Goal: Transaction & Acquisition: Purchase product/service

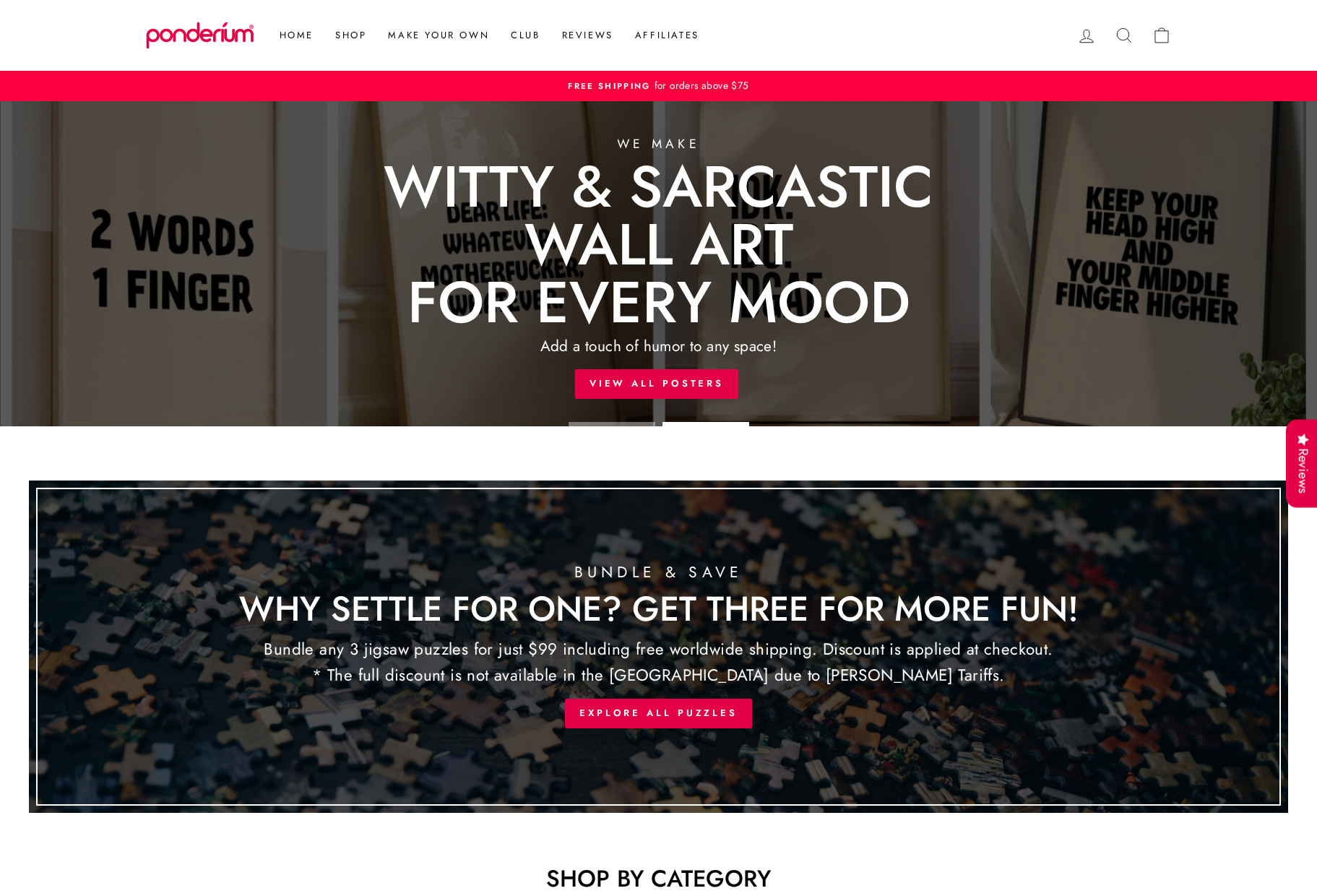
click at [592, 382] on link at bounding box center [658, 264] width 1317 height 326
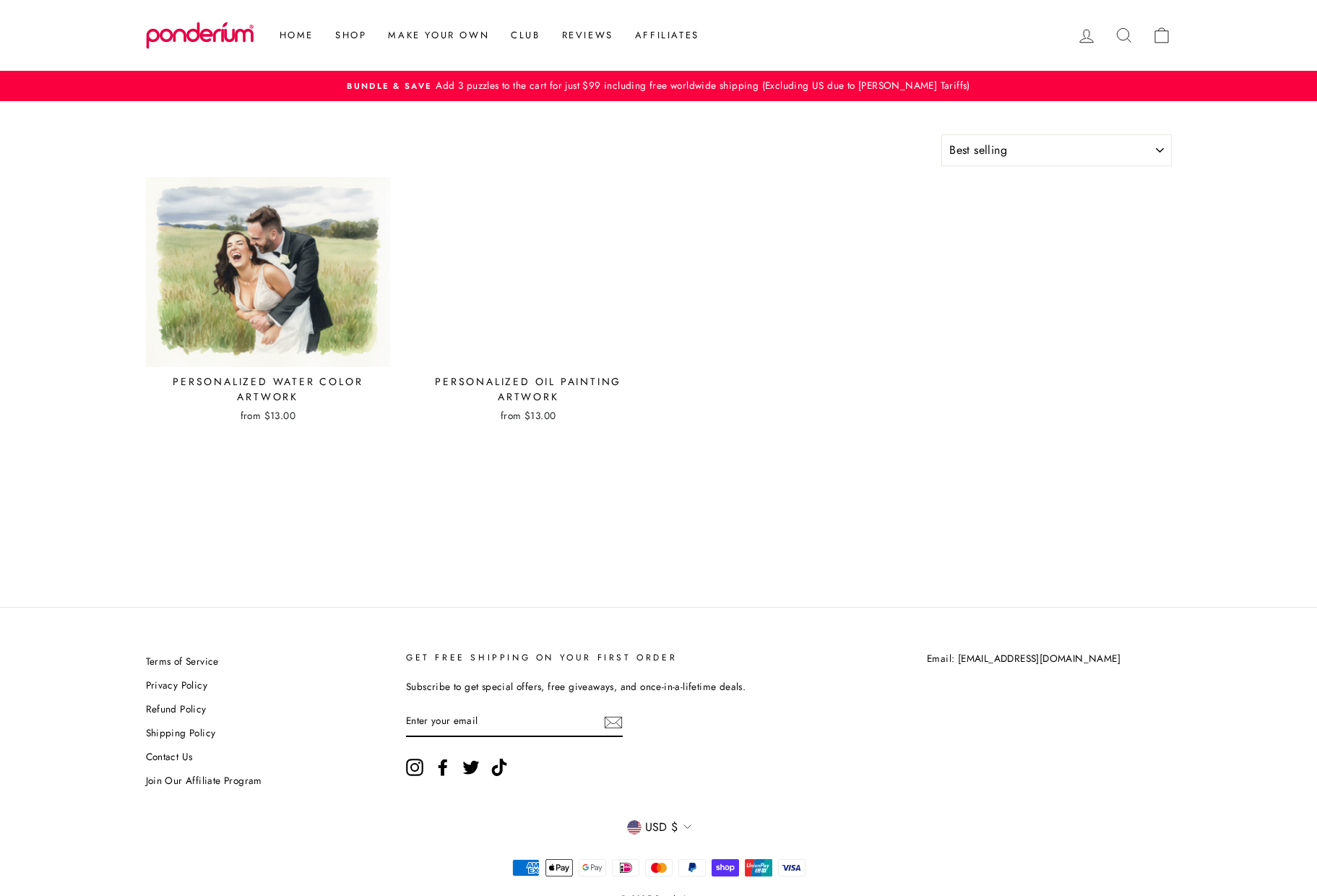
select select "best-selling"
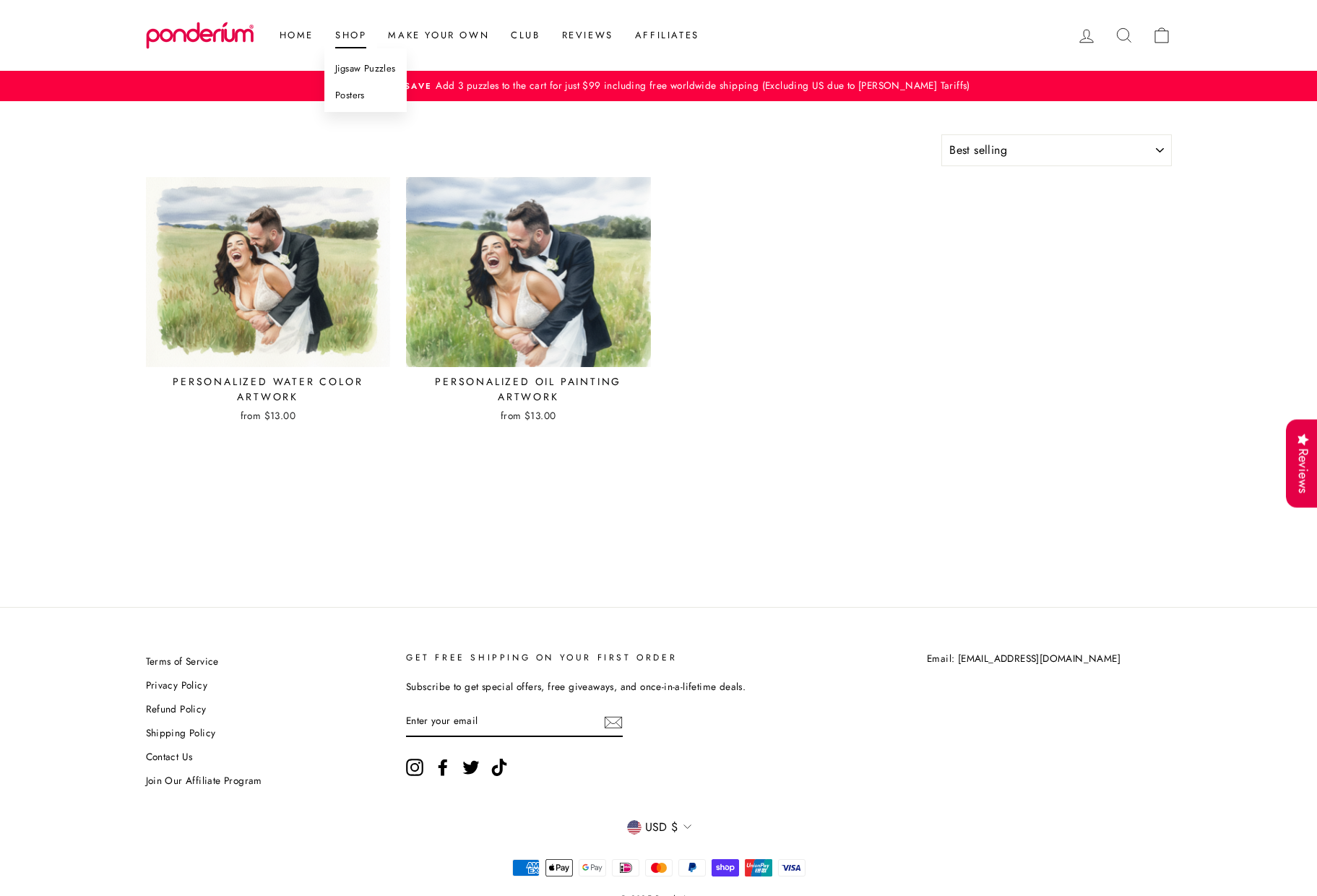
click at [350, 68] on link "Jigsaw Puzzles" at bounding box center [366, 68] width 83 height 26
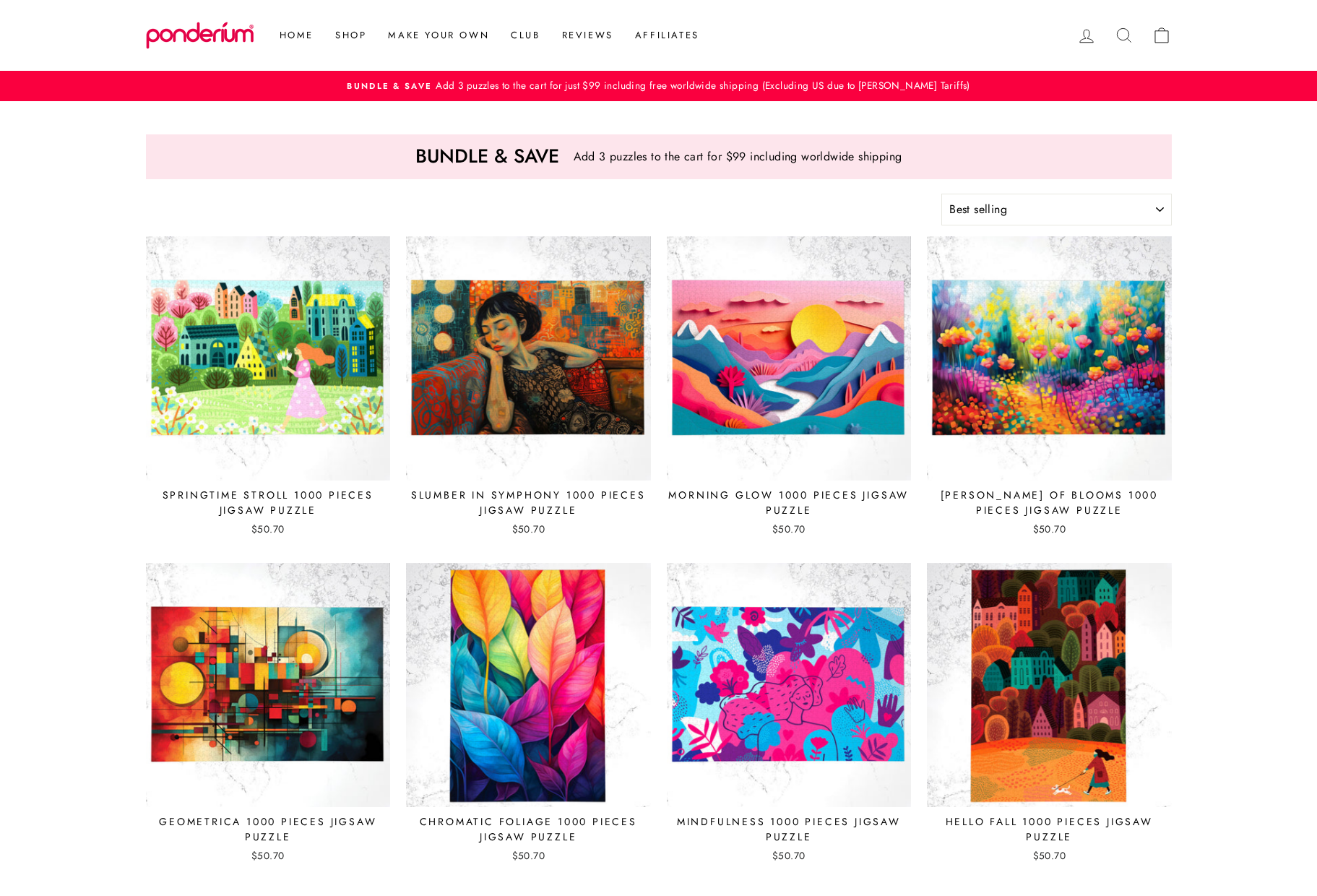
select select "best-selling"
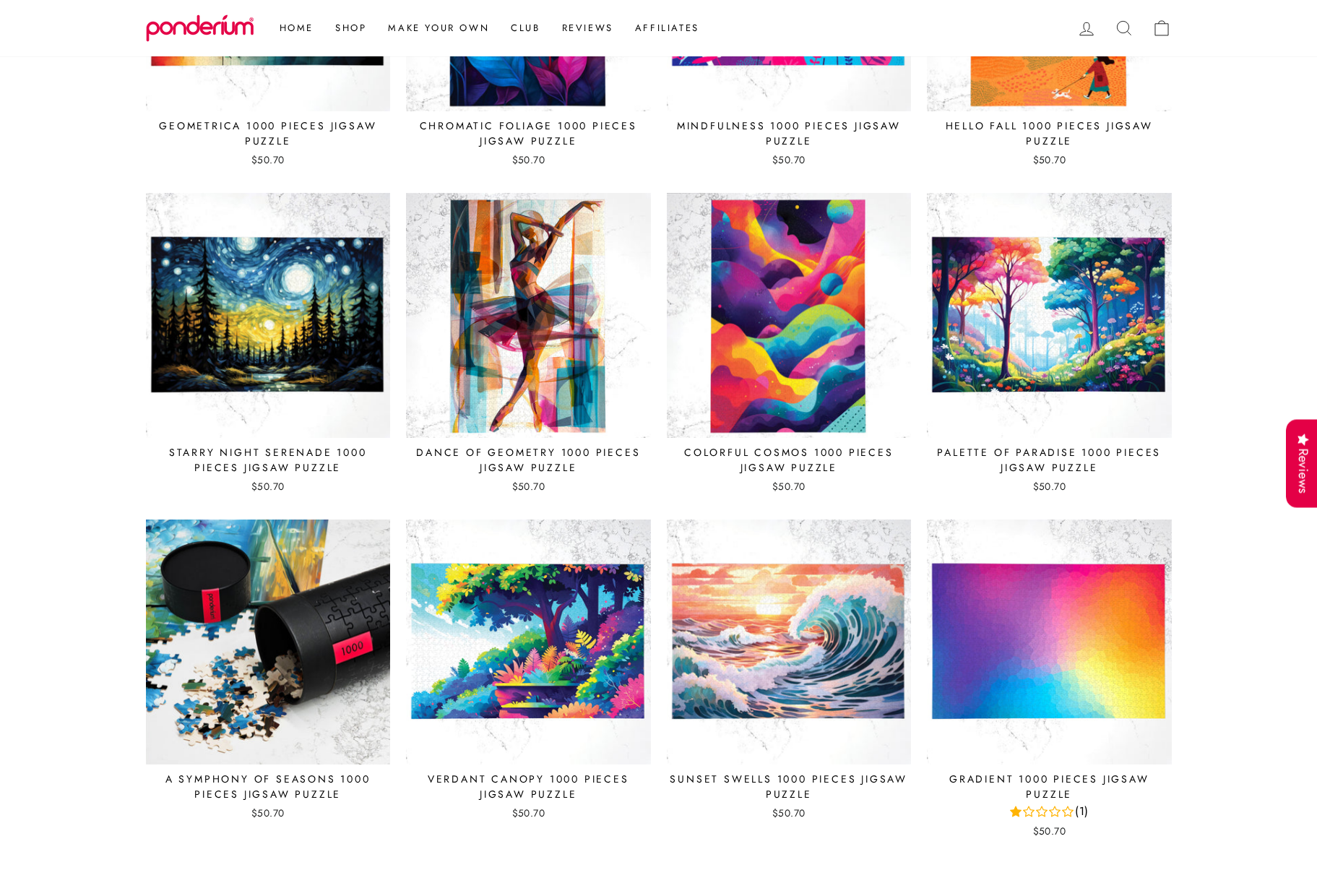
scroll to position [802, 0]
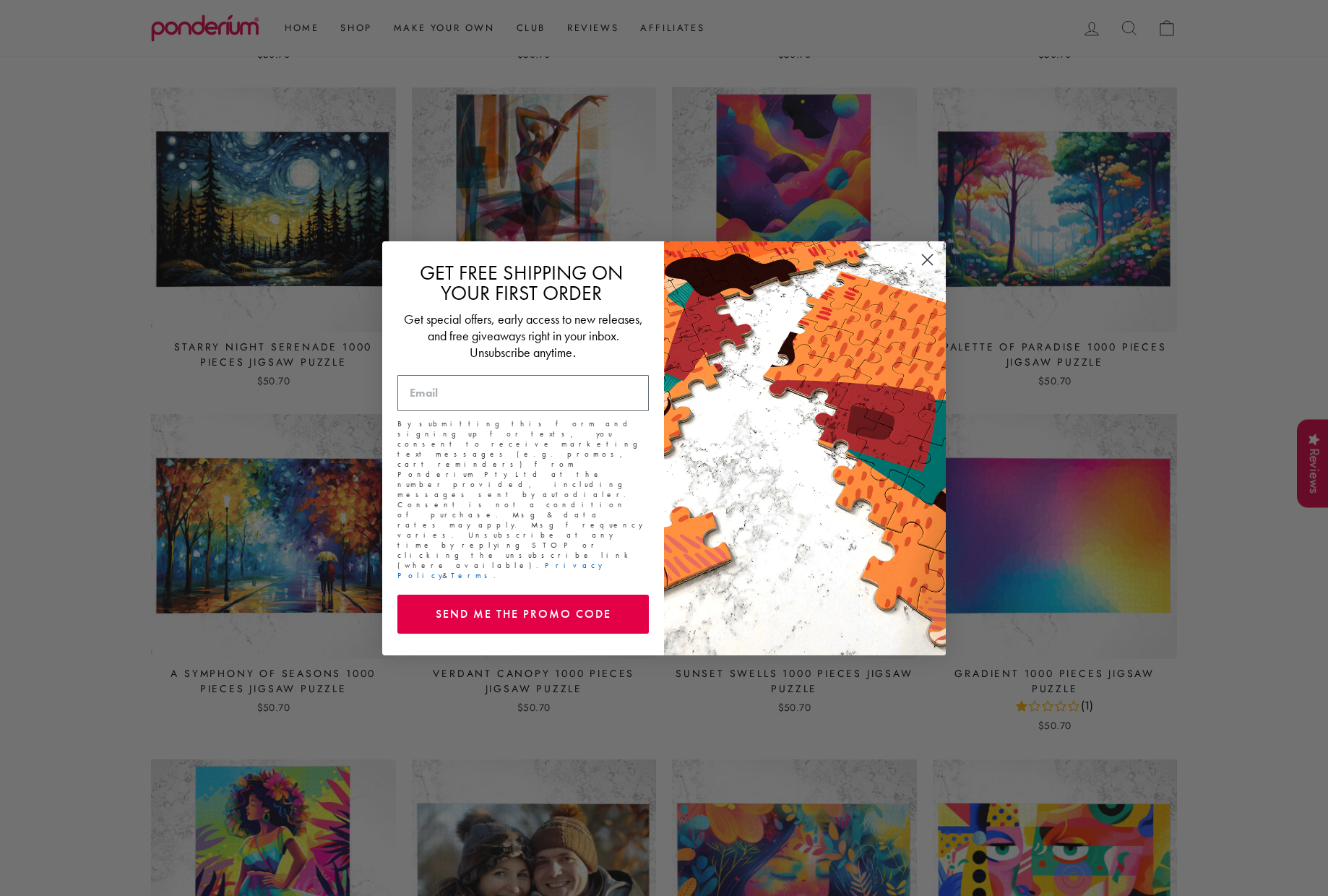
click at [923, 270] on circle "Close dialog" at bounding box center [927, 258] width 24 height 24
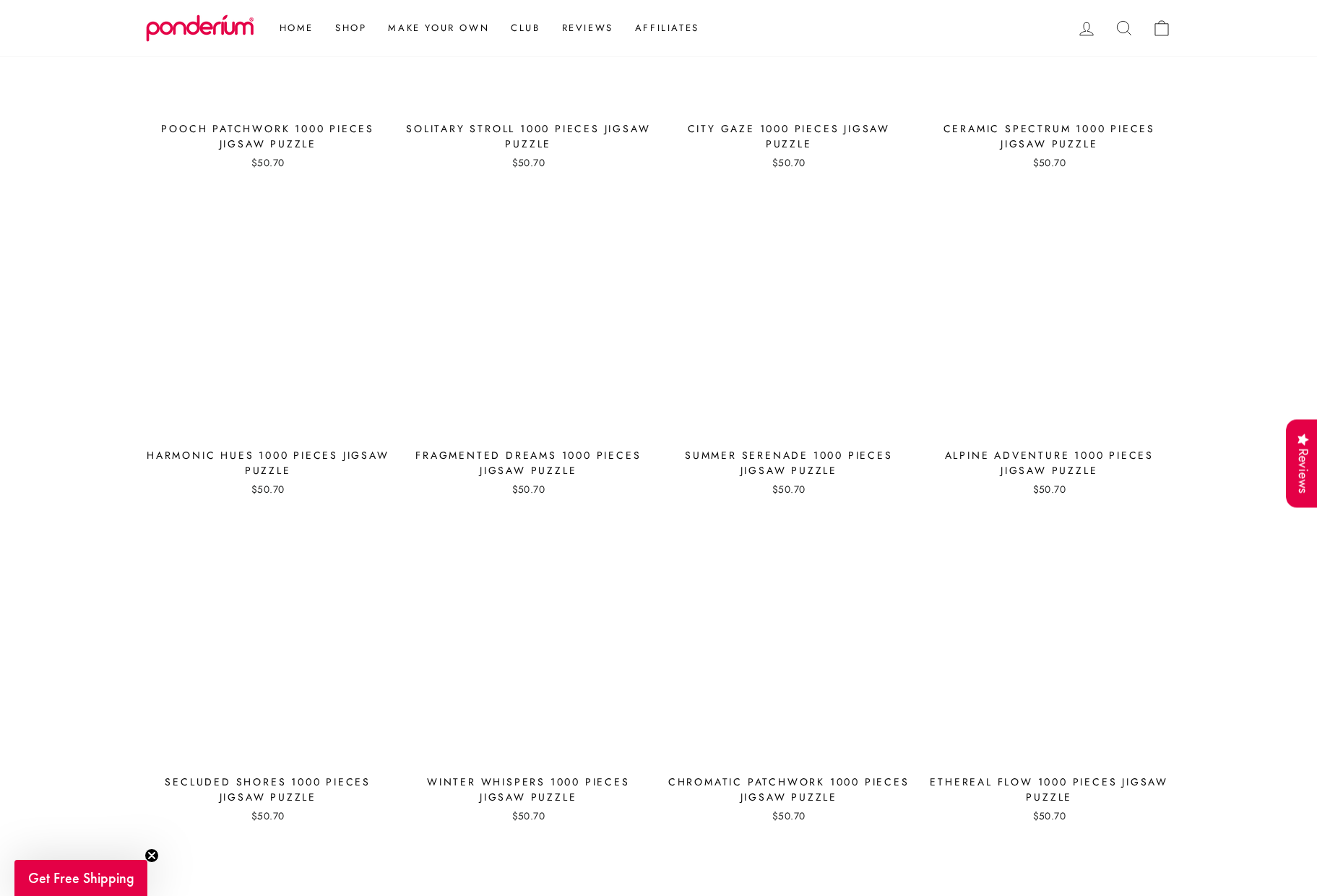
scroll to position [6099, 0]
